Goal: Transaction & Acquisition: Purchase product/service

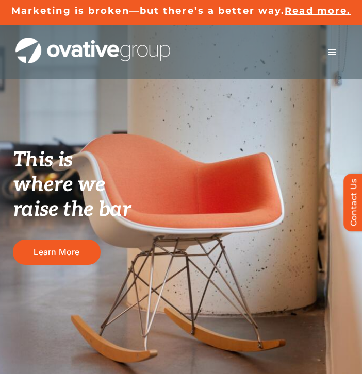
click at [333, 48] on span "Menu" at bounding box center [332, 52] width 8 height 8
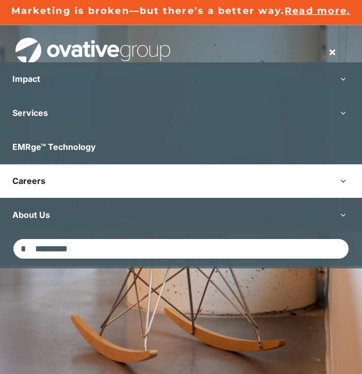
click at [123, 179] on link "Careers" at bounding box center [181, 180] width 362 height 33
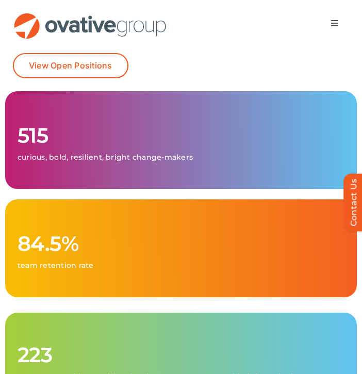
scroll to position [122, 0]
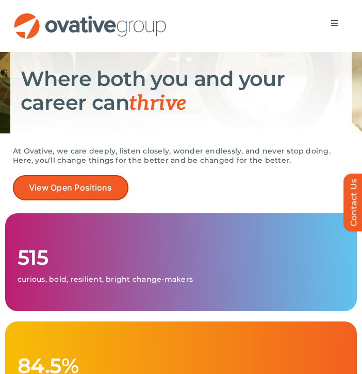
click at [97, 193] on link "View Open Positions" at bounding box center [70, 187] width 115 height 25
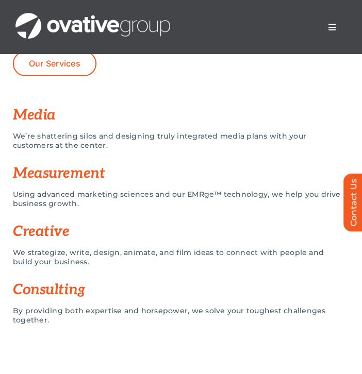
scroll to position [861, 0]
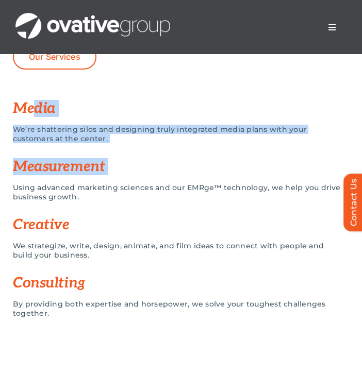
drag, startPoint x: 34, startPoint y: 109, endPoint x: 77, endPoint y: 182, distance: 84.7
click at [77, 182] on div "Media We’re shattering silos and designing truly integrated media plans with yo…" at bounding box center [181, 211] width 336 height 233
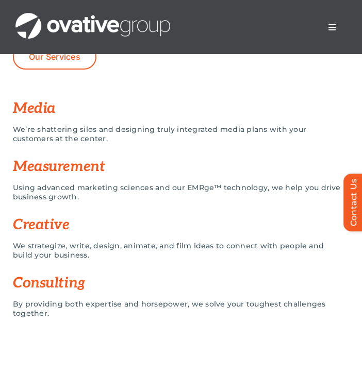
click at [70, 233] on h3 "Creative" at bounding box center [181, 225] width 336 height 16
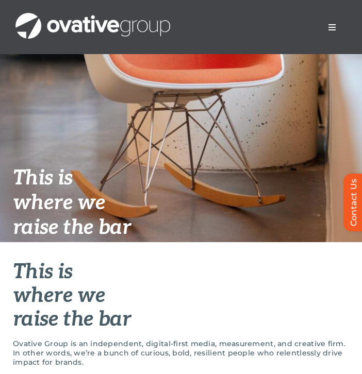
scroll to position [0, 0]
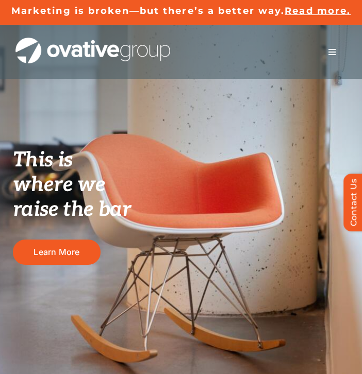
click at [330, 53] on span "Menu" at bounding box center [332, 52] width 8 height 8
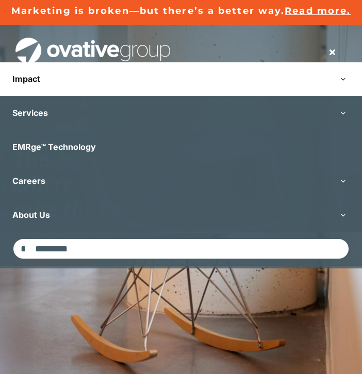
click at [216, 91] on link "Impact" at bounding box center [181, 78] width 362 height 33
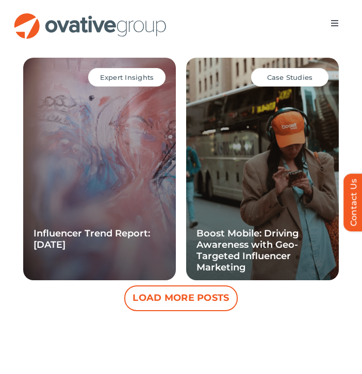
scroll to position [1399, 0]
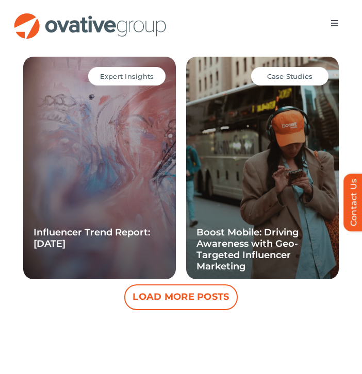
click at [170, 297] on button "Load More Posts" at bounding box center [180, 297] width 113 height 26
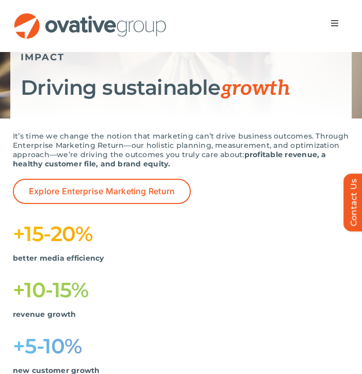
scroll to position [0, 0]
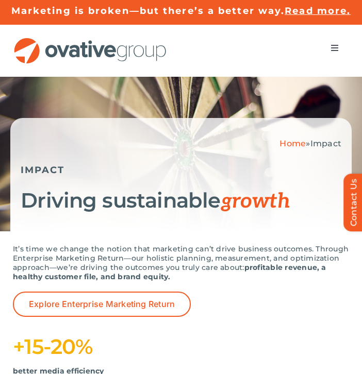
click at [334, 48] on span "Menu" at bounding box center [334, 48] width 8 height 8
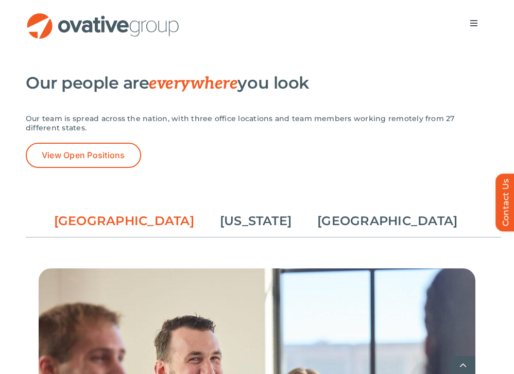
scroll to position [1526, 0]
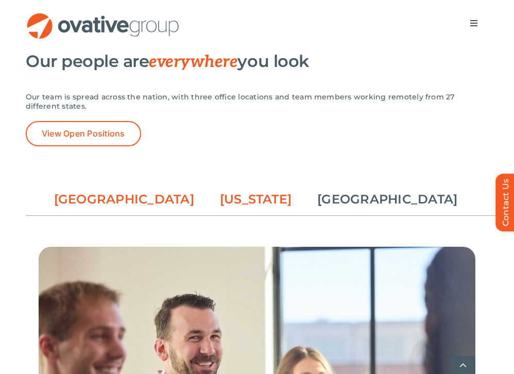
click at [248, 208] on link "[US_STATE]" at bounding box center [256, 200] width 72 height 18
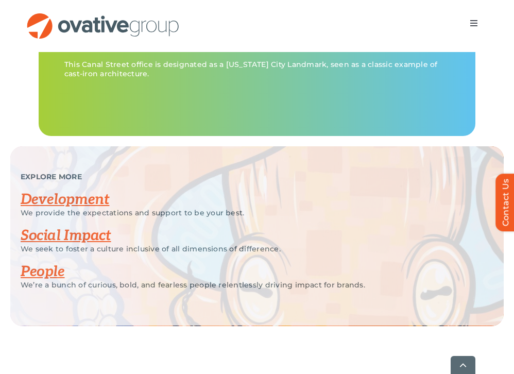
scroll to position [2259, 0]
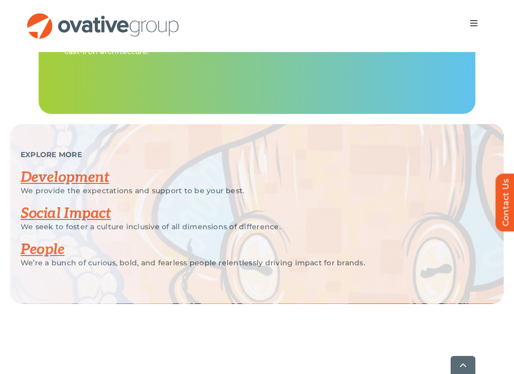
click at [361, 21] on span "Menu" at bounding box center [474, 23] width 8 height 8
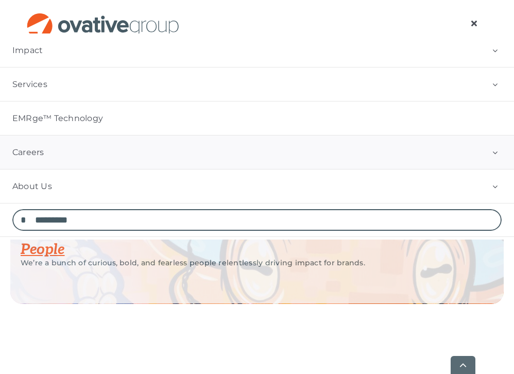
click at [361, 23] on span "Menu" at bounding box center [474, 23] width 8 height 8
